Goal: Transaction & Acquisition: Purchase product/service

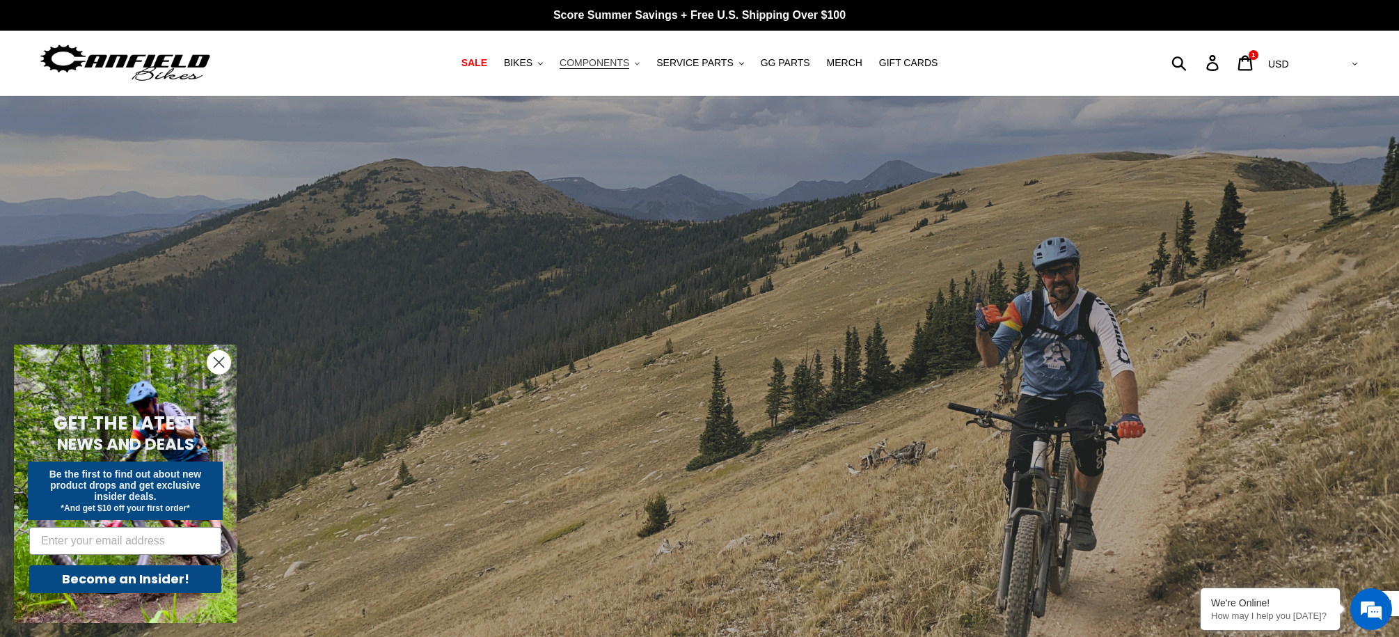
click at [616, 63] on span "COMPONENTS" at bounding box center [595, 63] width 70 height 12
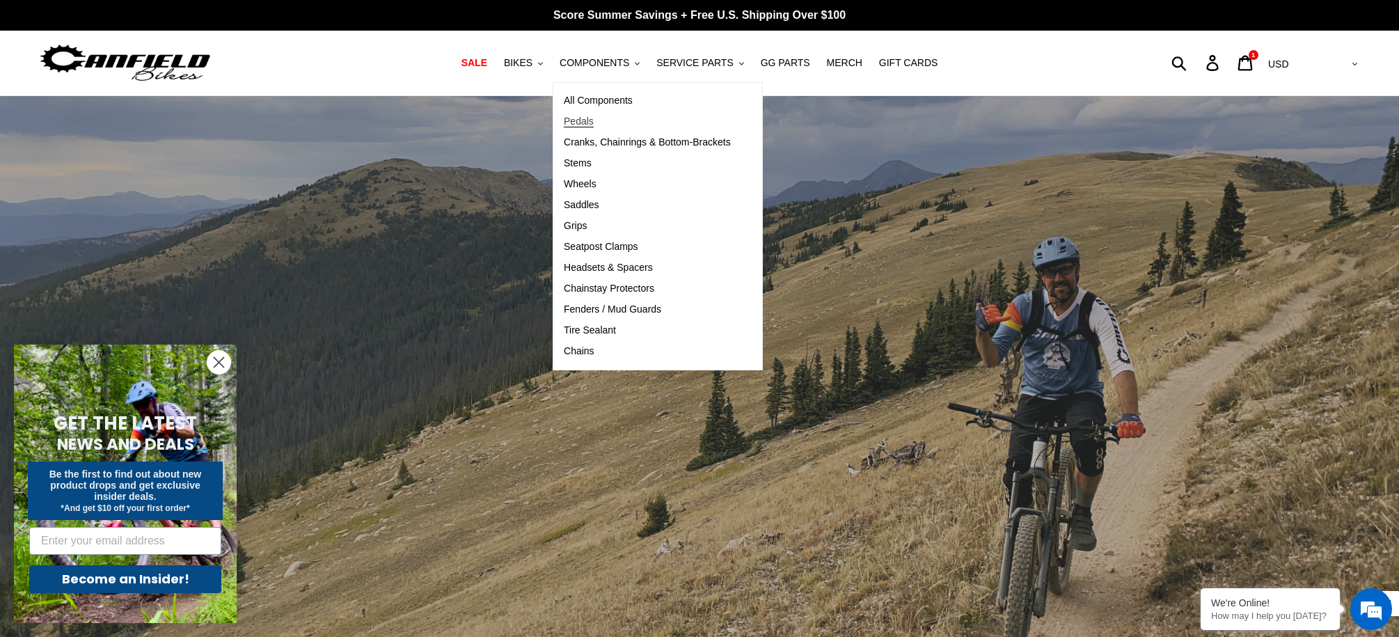
click at [613, 119] on link "Pedals" at bounding box center [647, 121] width 188 height 21
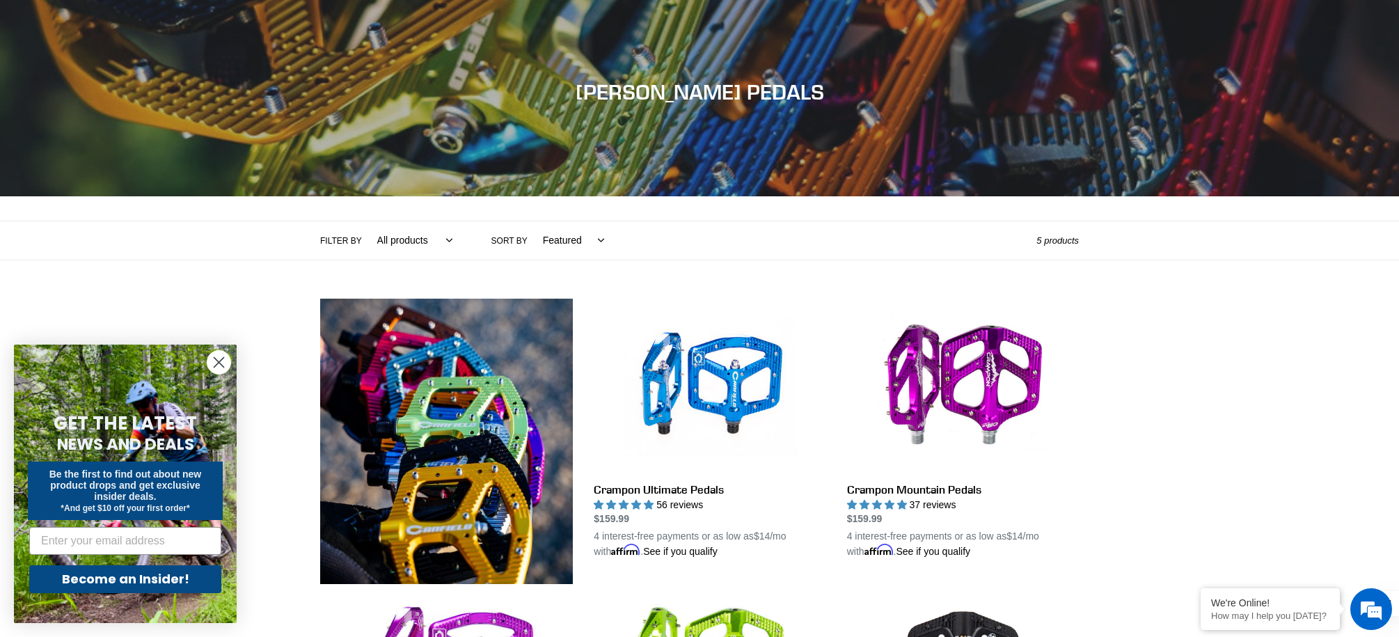
scroll to position [157, 0]
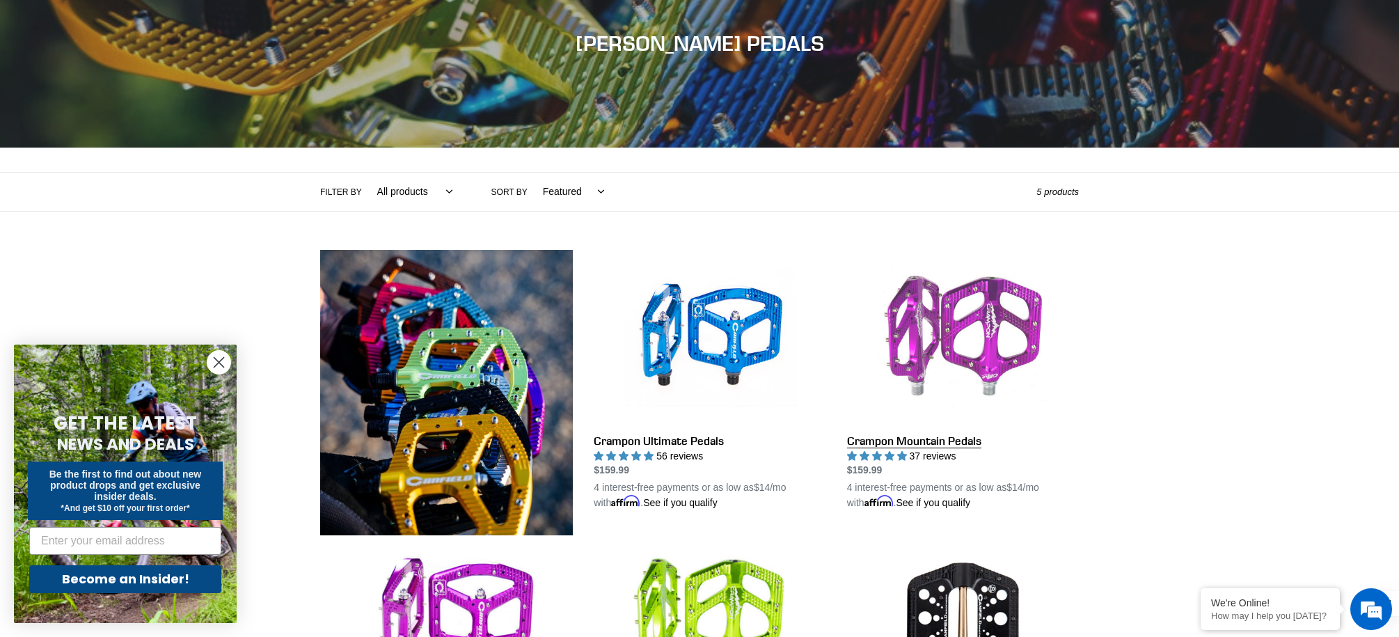
click at [992, 347] on link "Crampon Mountain Pedals" at bounding box center [963, 380] width 232 height 261
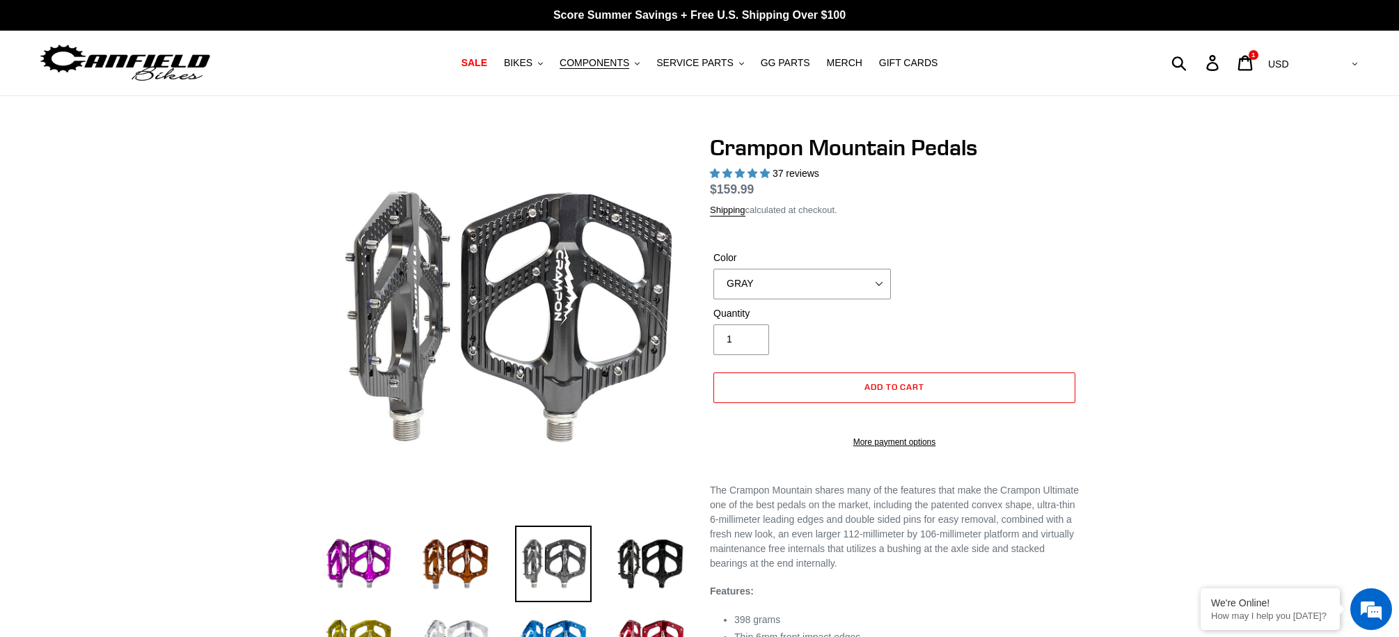
select select "highest-rating"
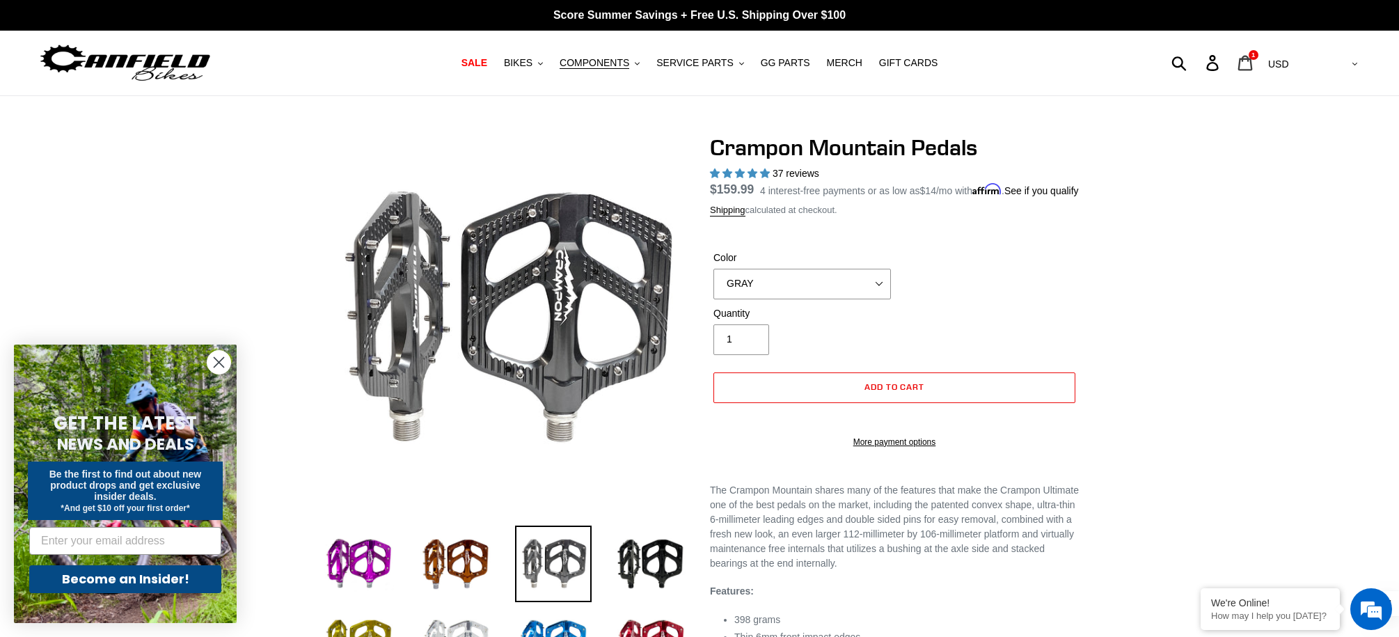
click at [1253, 68] on icon at bounding box center [1245, 63] width 15 height 16
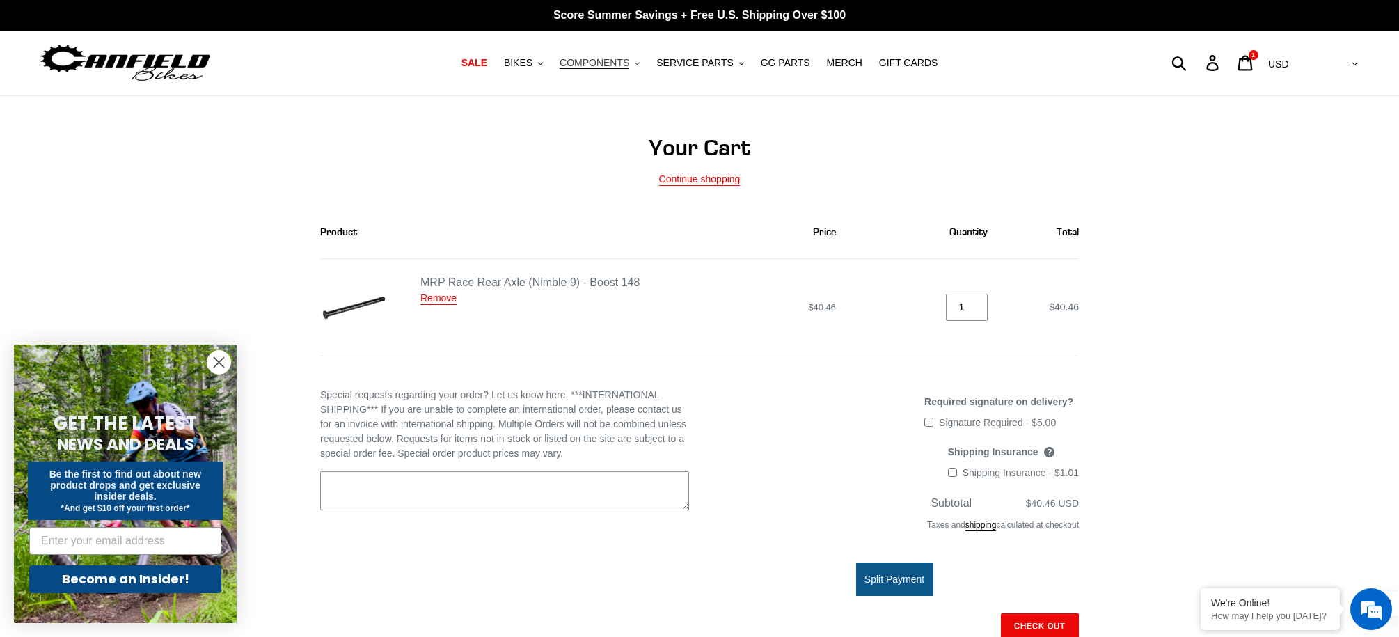
click at [620, 63] on span "COMPONENTS" at bounding box center [595, 63] width 70 height 12
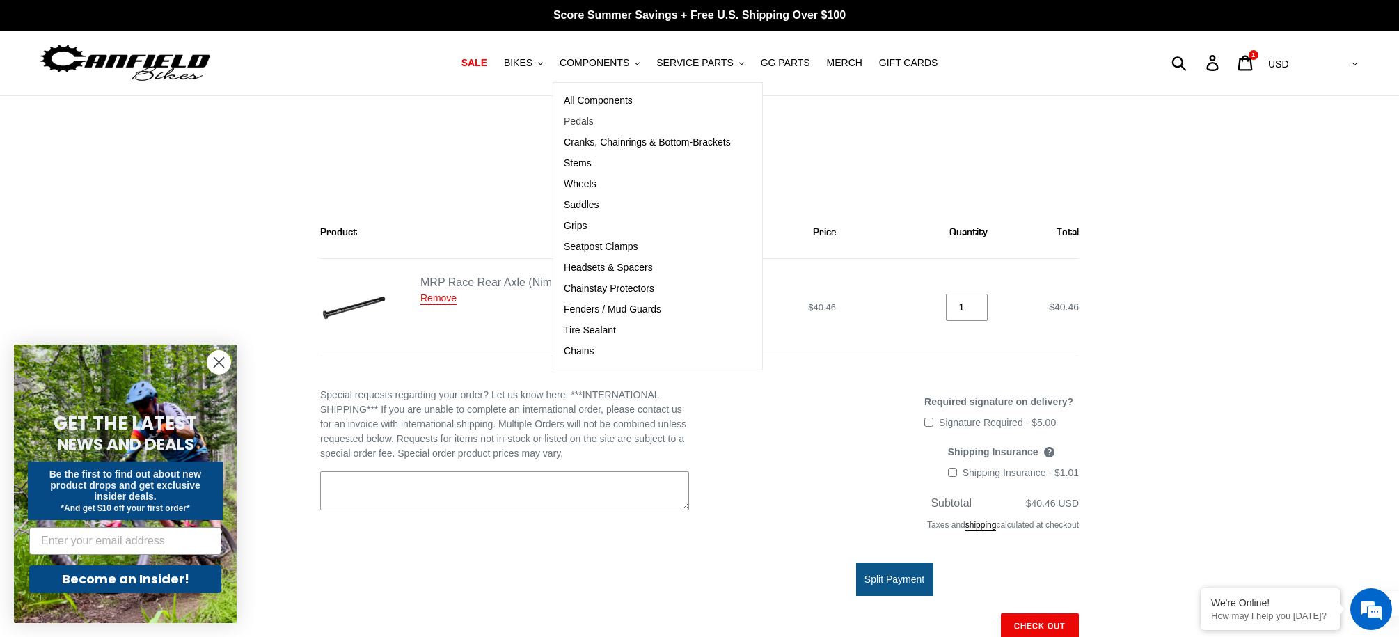
click at [586, 120] on span "Pedals" at bounding box center [579, 122] width 30 height 12
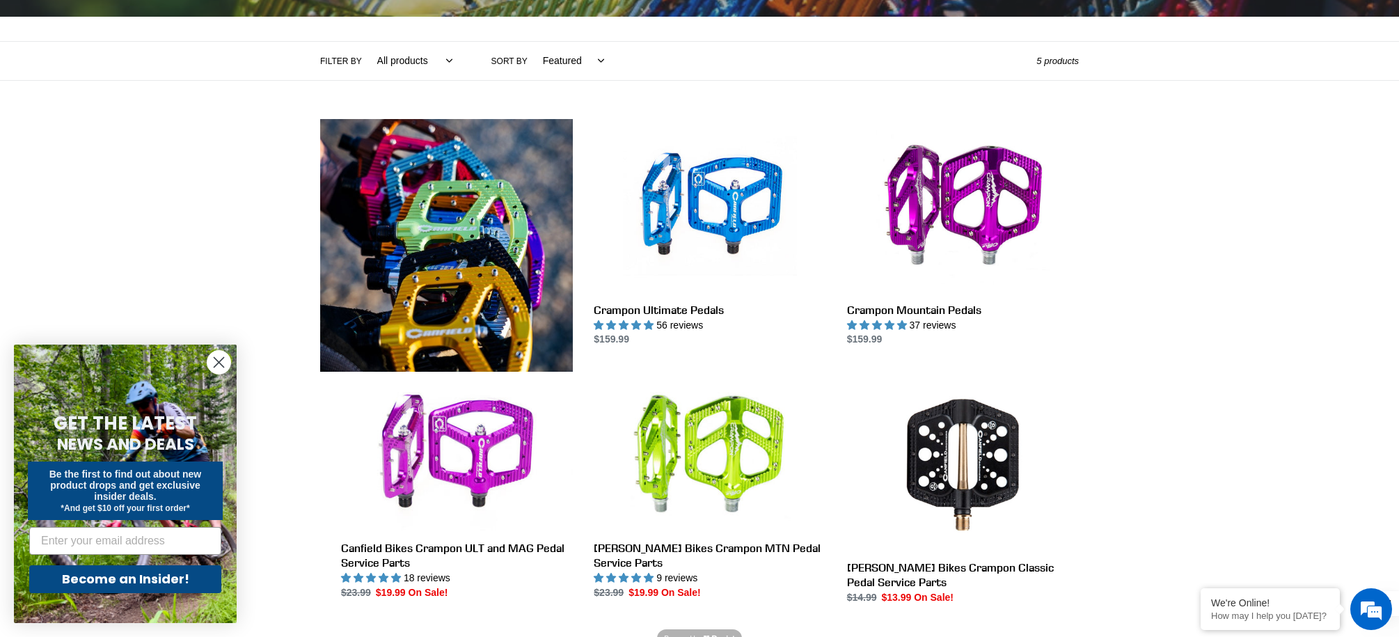
scroll to position [418, 0]
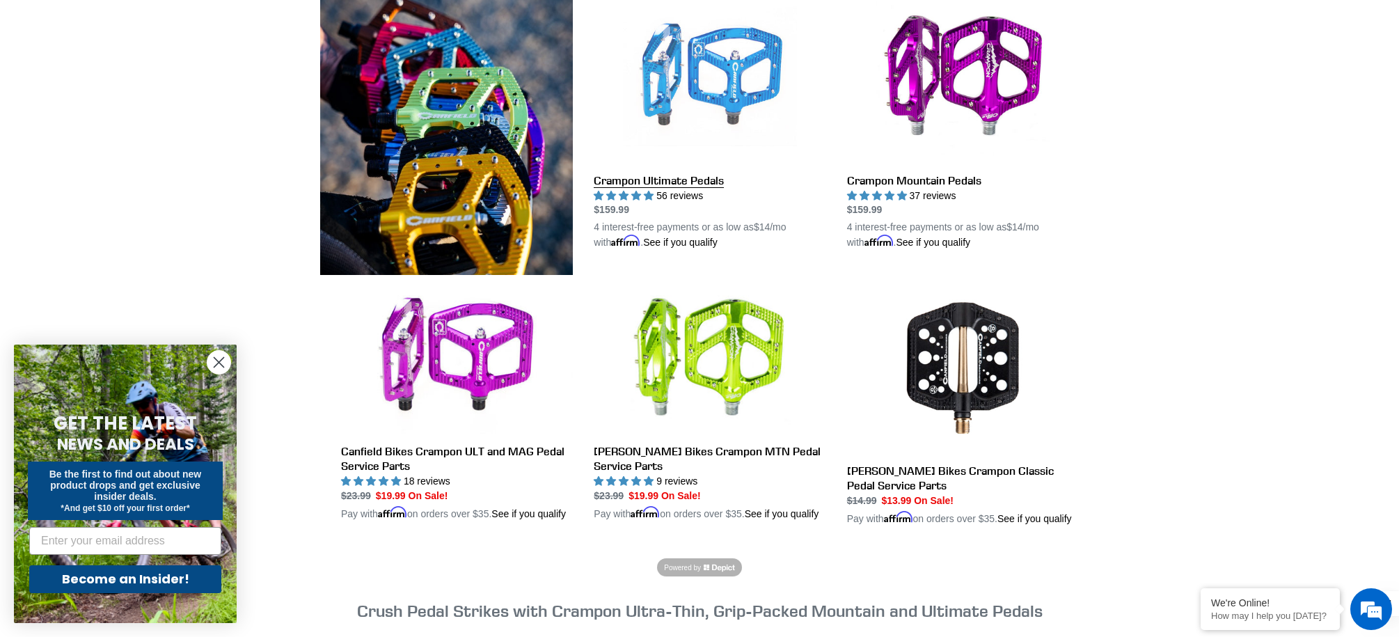
click at [741, 84] on link "Crampon Ultimate Pedals" at bounding box center [710, 120] width 232 height 261
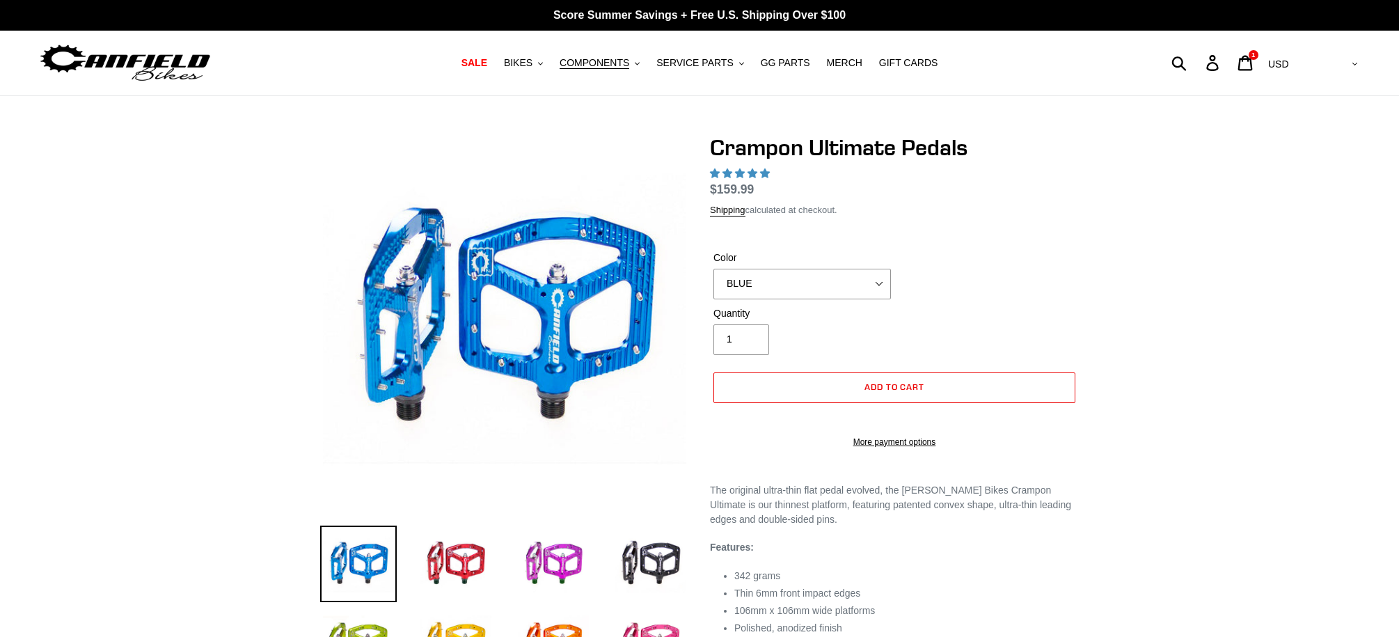
select select "highest-rating"
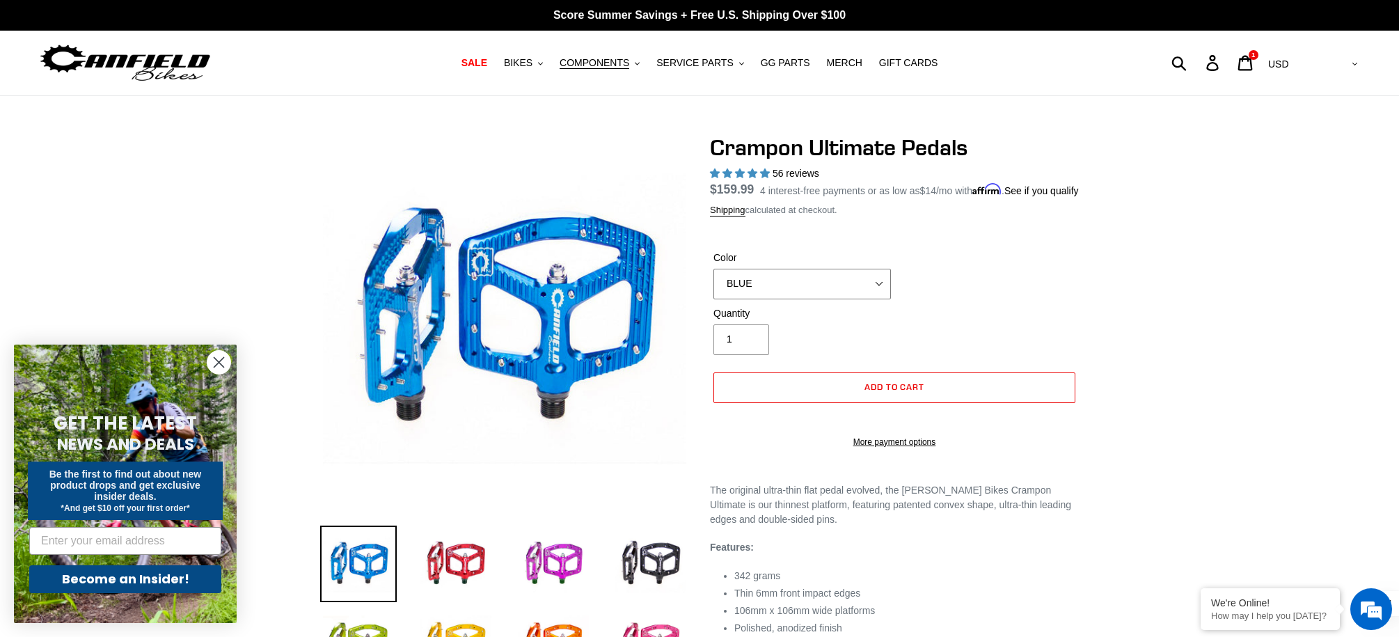
click at [857, 299] on select "BLUE RED PURPLE STEALTH BRONZE GREY TURQUOISE BLACK POLISHED BAJA GOLD PNW GREE…" at bounding box center [802, 284] width 178 height 31
select select "GREY"
click at [713, 285] on select "BLUE RED PURPLE STEALTH BRONZE GREY TURQUOISE BLACK POLISHED BAJA GOLD PNW GREE…" at bounding box center [802, 284] width 178 height 31
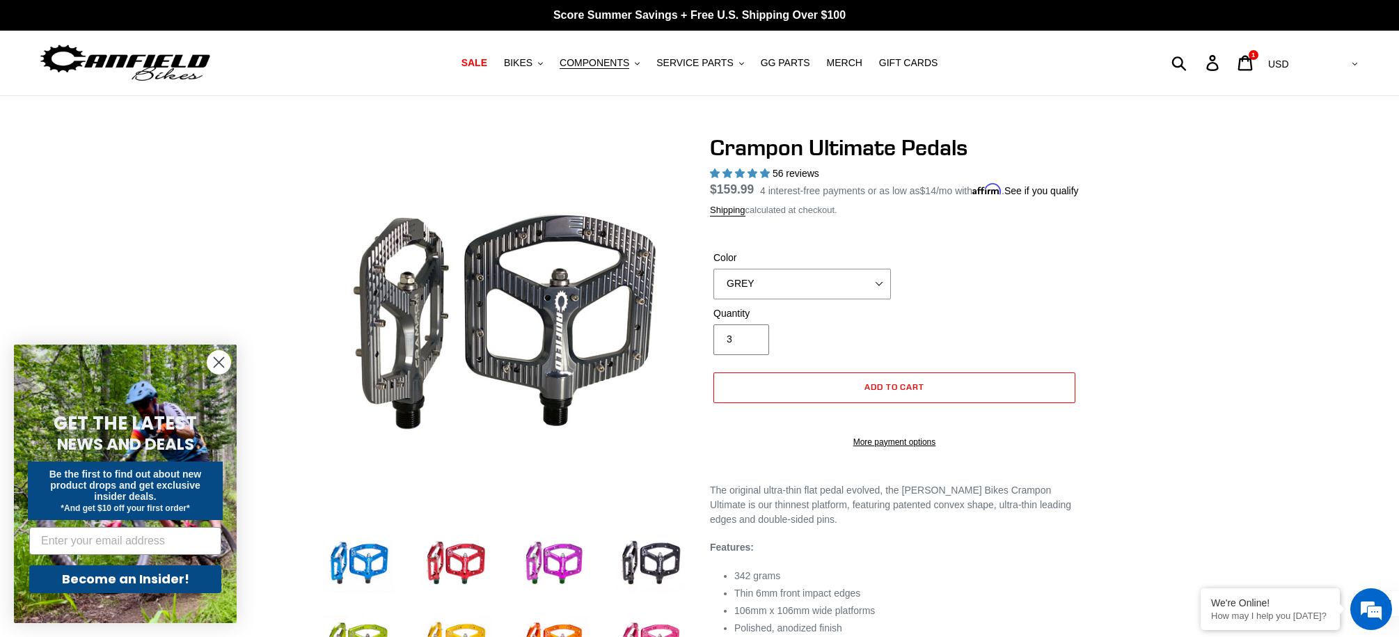
click at [748, 355] on input "3" at bounding box center [741, 339] width 56 height 31
drag, startPoint x: 735, startPoint y: 354, endPoint x: 719, endPoint y: 354, distance: 16.0
click at [719, 354] on input "3" at bounding box center [741, 339] width 56 height 31
type input "25"
click at [922, 392] on span "Add to cart" at bounding box center [895, 386] width 61 height 10
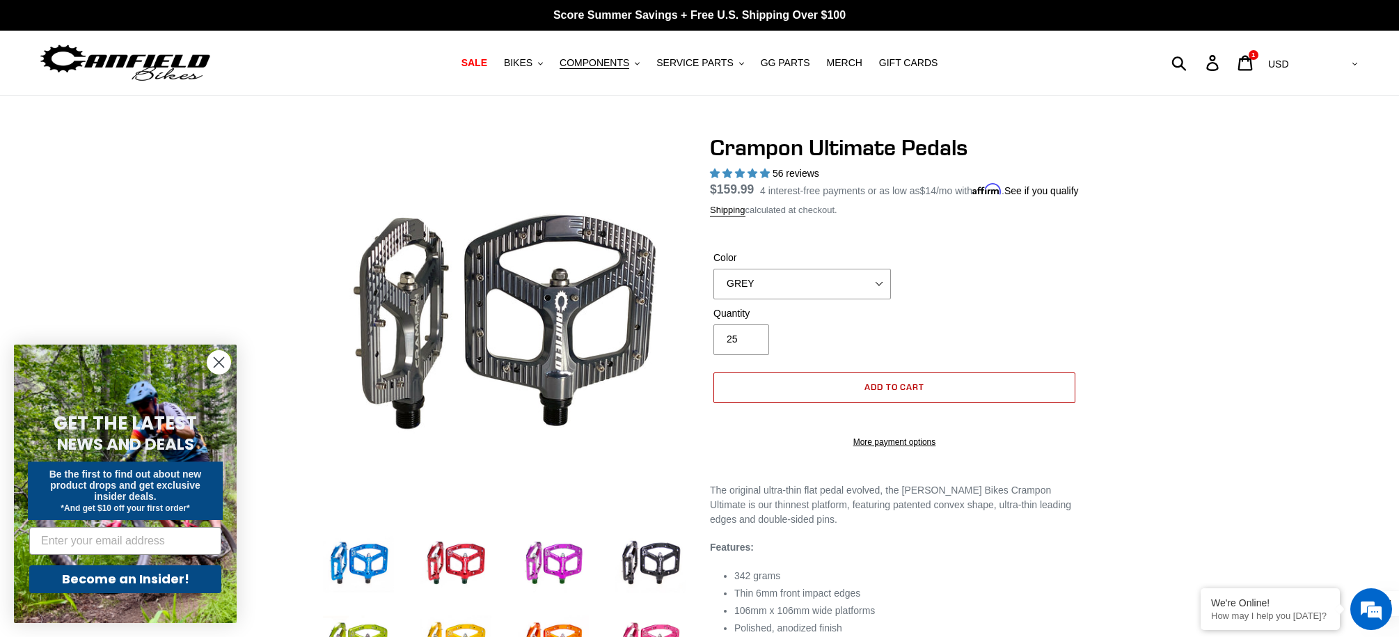
select select "32973230866507"
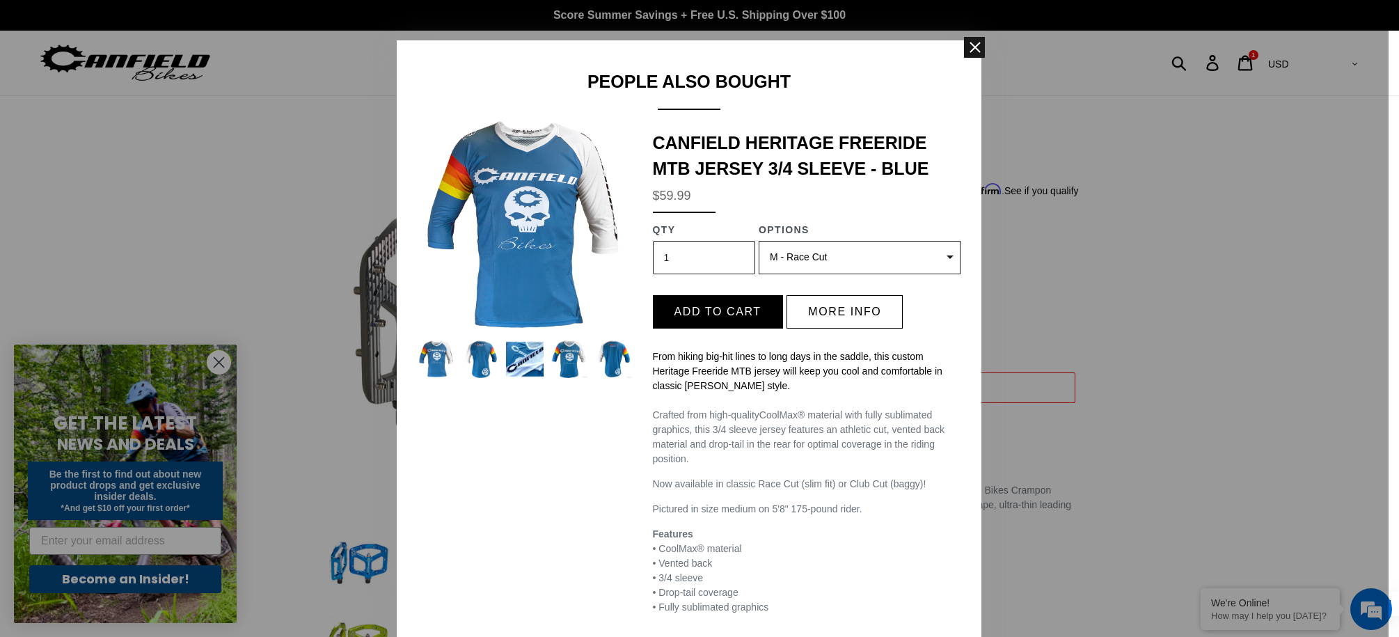
click at [975, 47] on span at bounding box center [974, 47] width 21 height 21
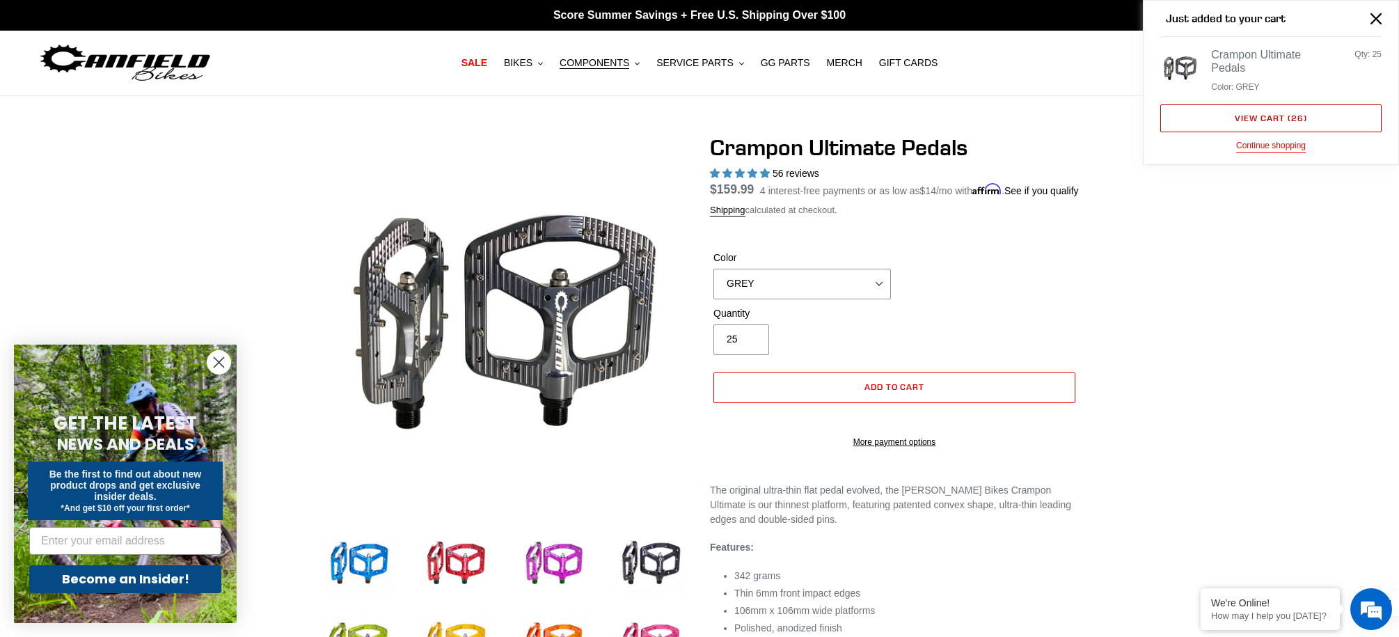
click at [1275, 116] on link "View cart ( 26 )" at bounding box center [1270, 118] width 221 height 28
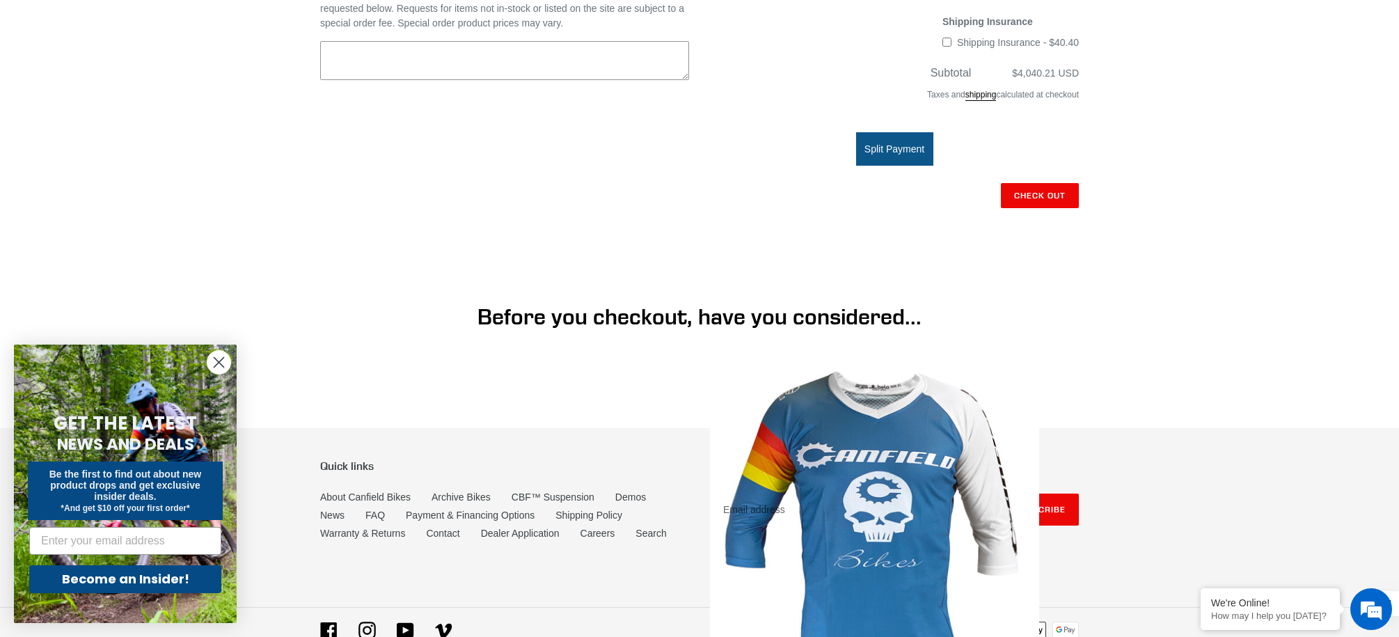
scroll to position [545, 0]
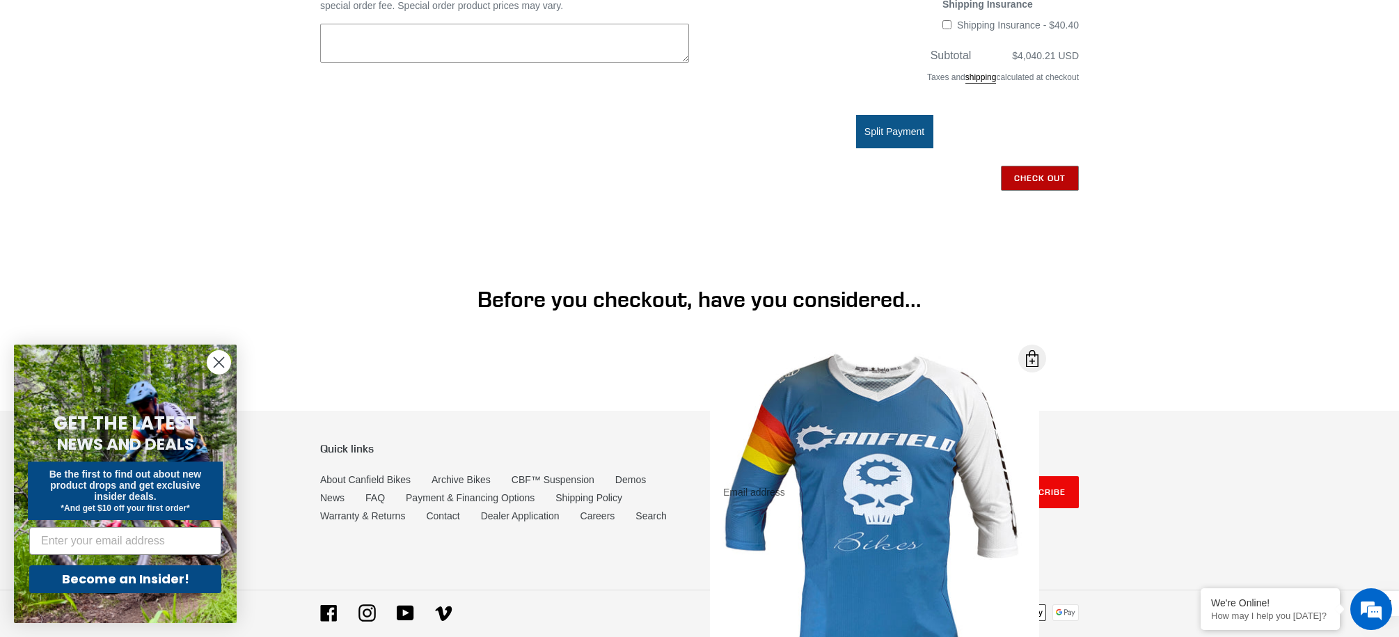
click at [1059, 176] on input "Check out" at bounding box center [1040, 178] width 78 height 25
